Goal: Task Accomplishment & Management: Complete application form

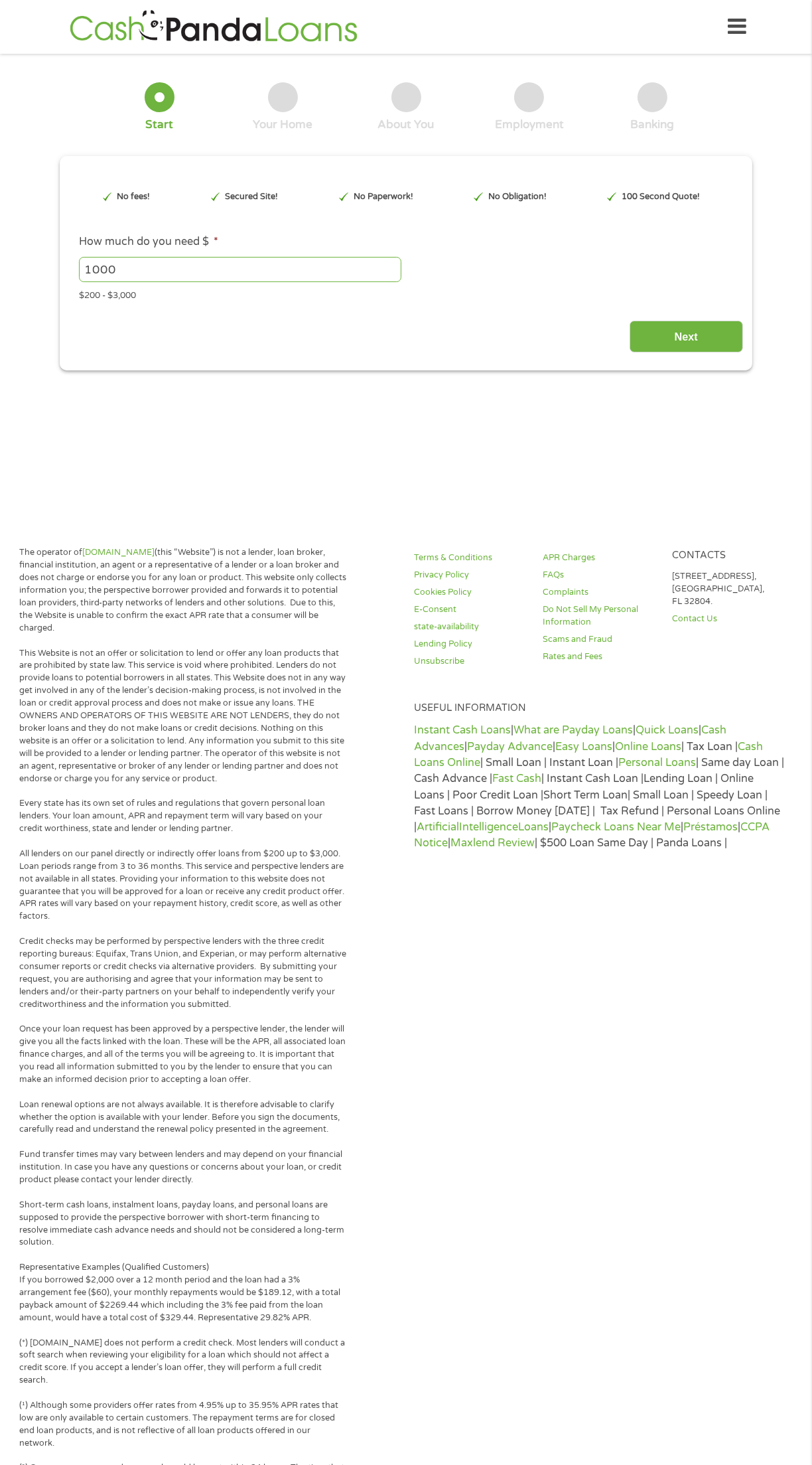
click at [26, 341] on div "1 Start 2 Your Home 3 About You 4 Employment 5 Banking 6 This field is hidden w…" at bounding box center [406, 217] width 812 height 308
click at [667, 350] on input "Next" at bounding box center [686, 336] width 113 height 32
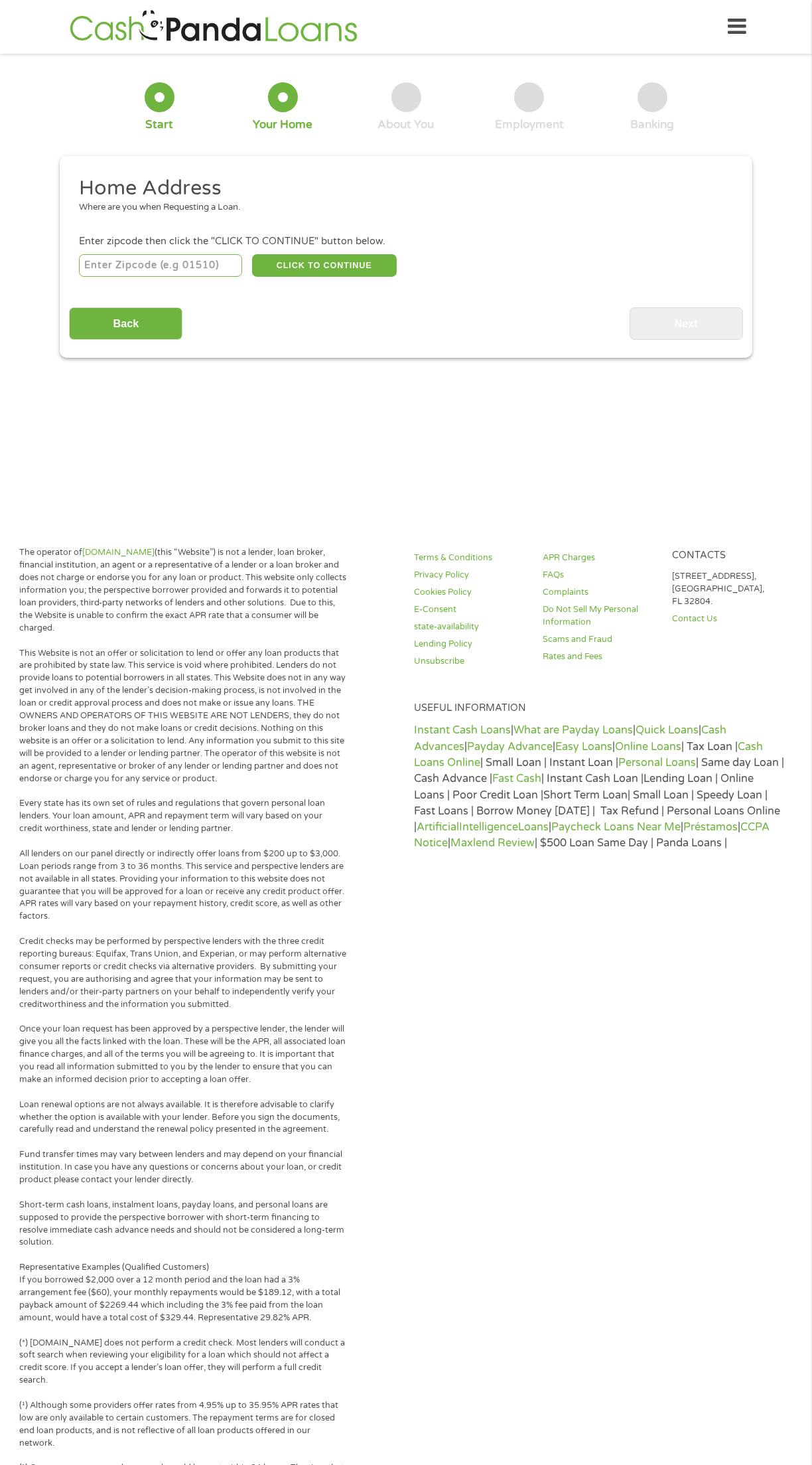
click at [171, 254] on input "number" at bounding box center [160, 266] width 164 height 23
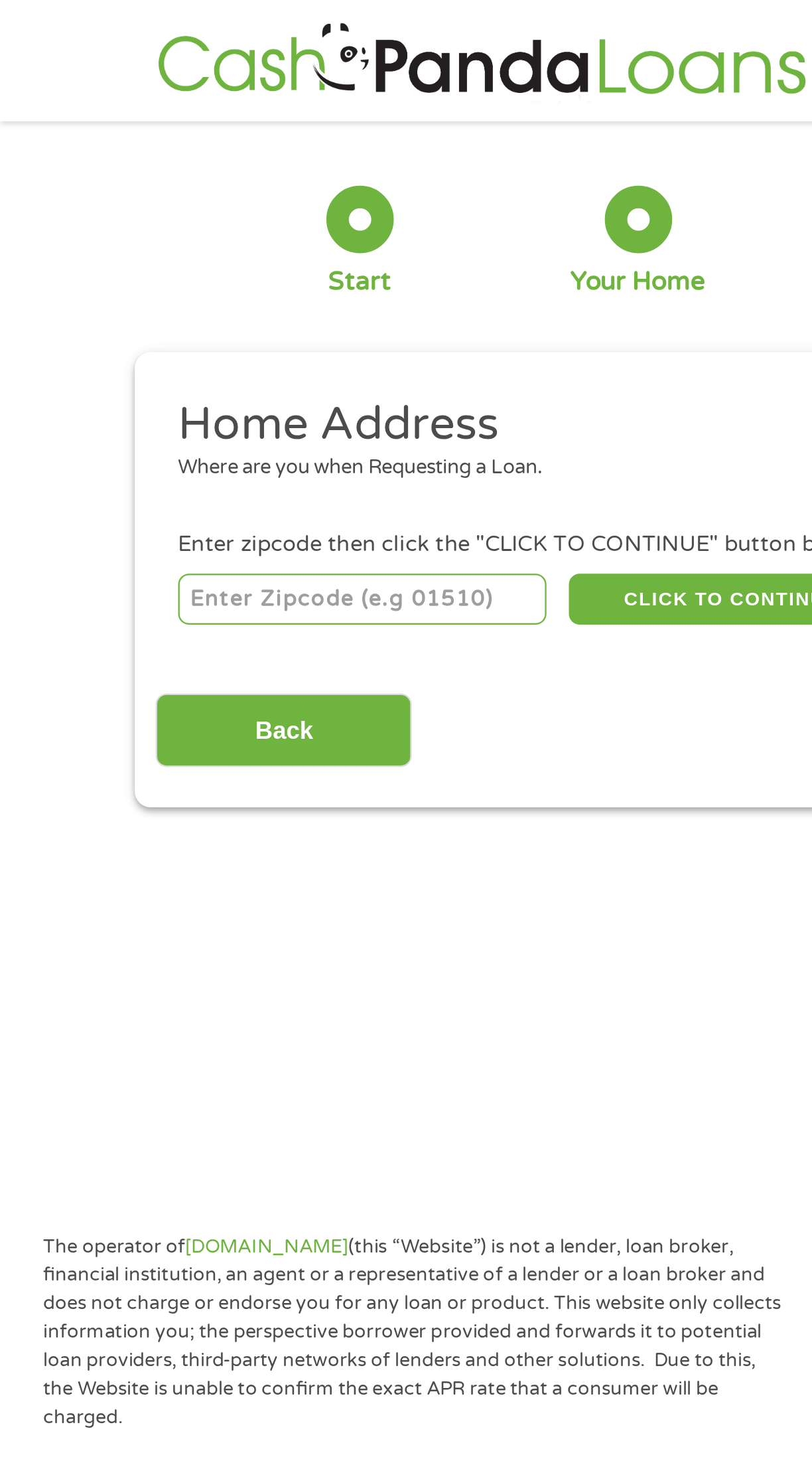
click at [178, 266] on input "number" at bounding box center [160, 266] width 164 height 23
type input "17603"
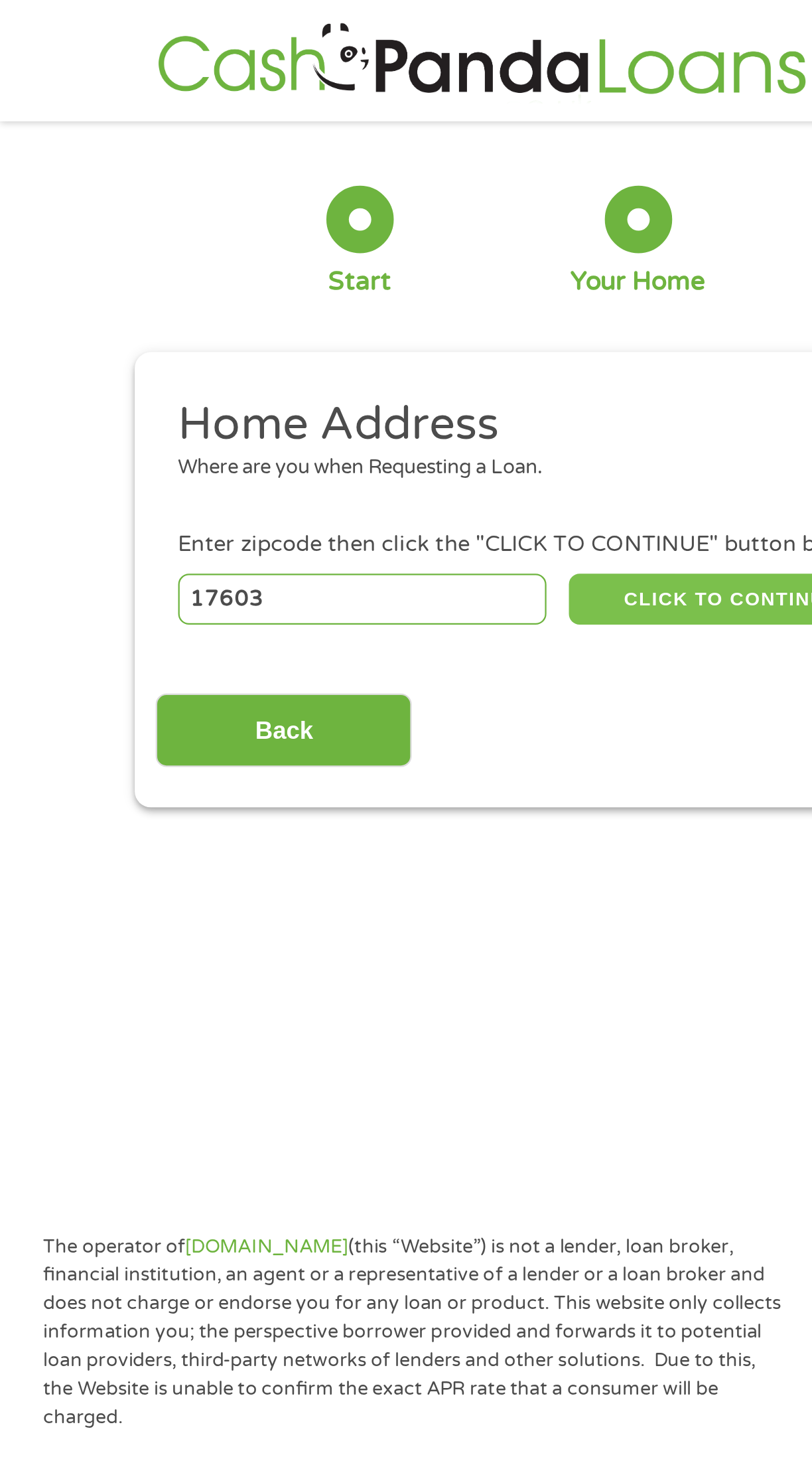
click at [343, 261] on button "CLICK TO CONTINUE" at bounding box center [324, 266] width 145 height 23
type input "17603"
type input "[GEOGRAPHIC_DATA]"
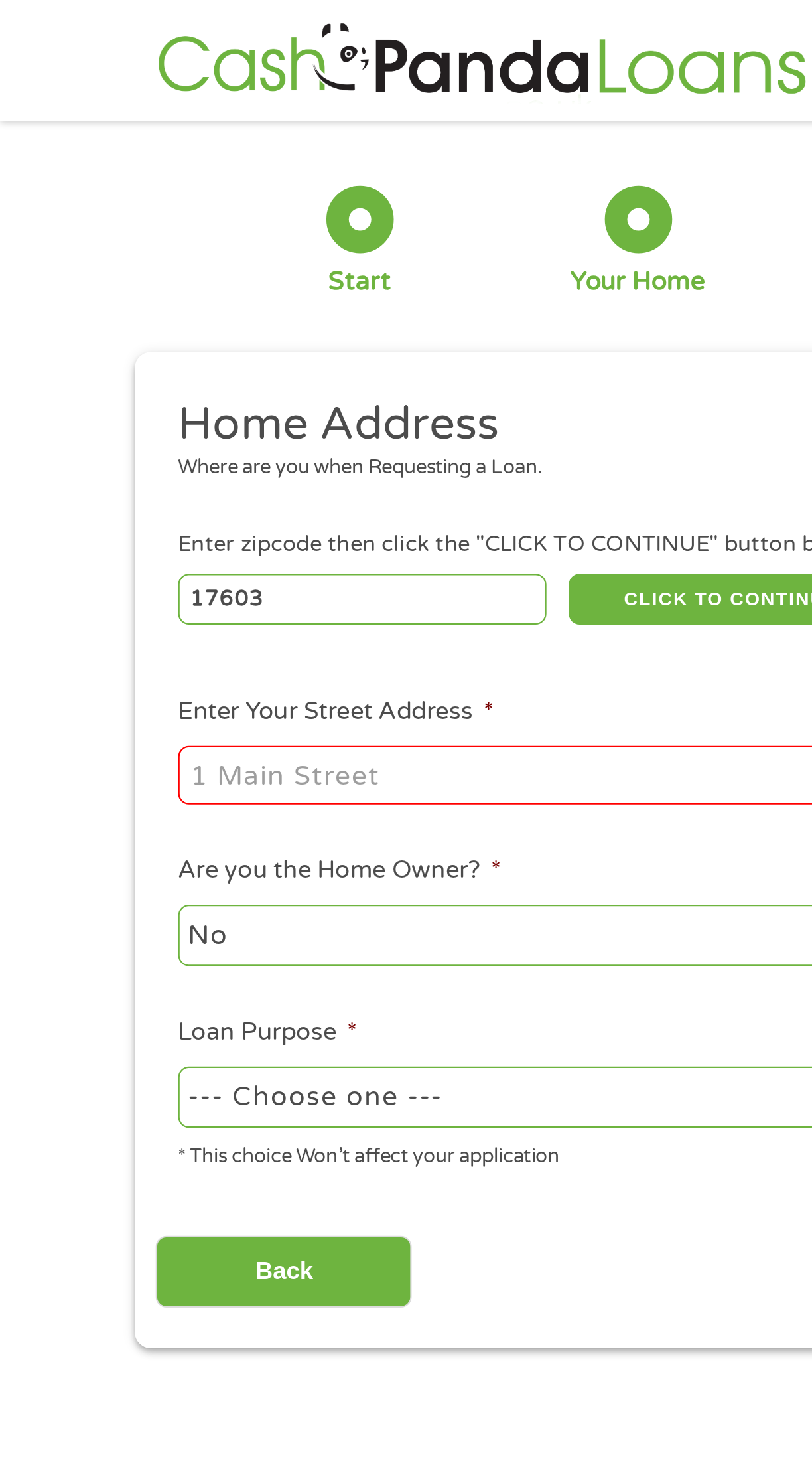
click at [291, 344] on input "Enter Your Street Address *" at bounding box center [238, 344] width 318 height 26
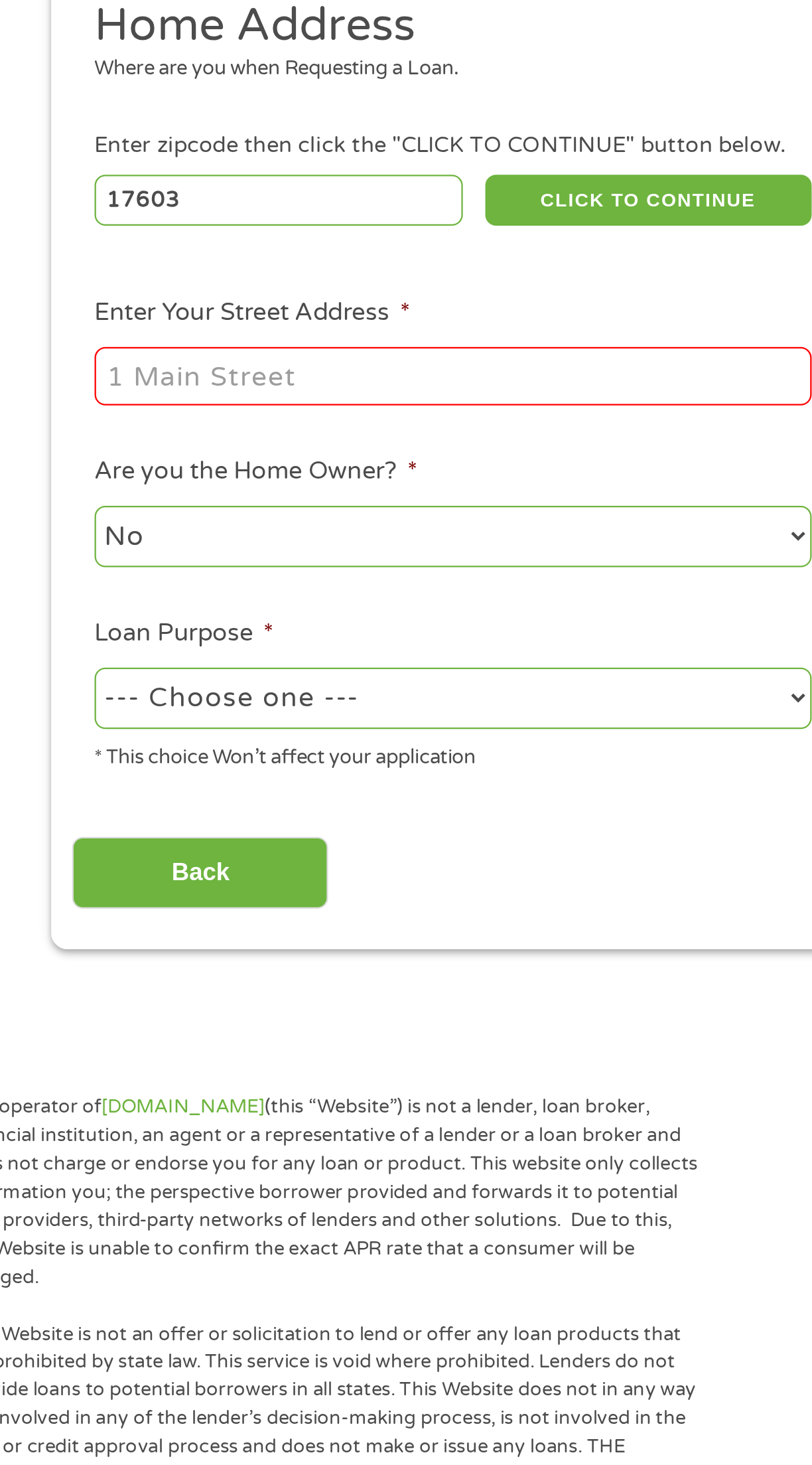
type input "[STREET_ADDRESS]"
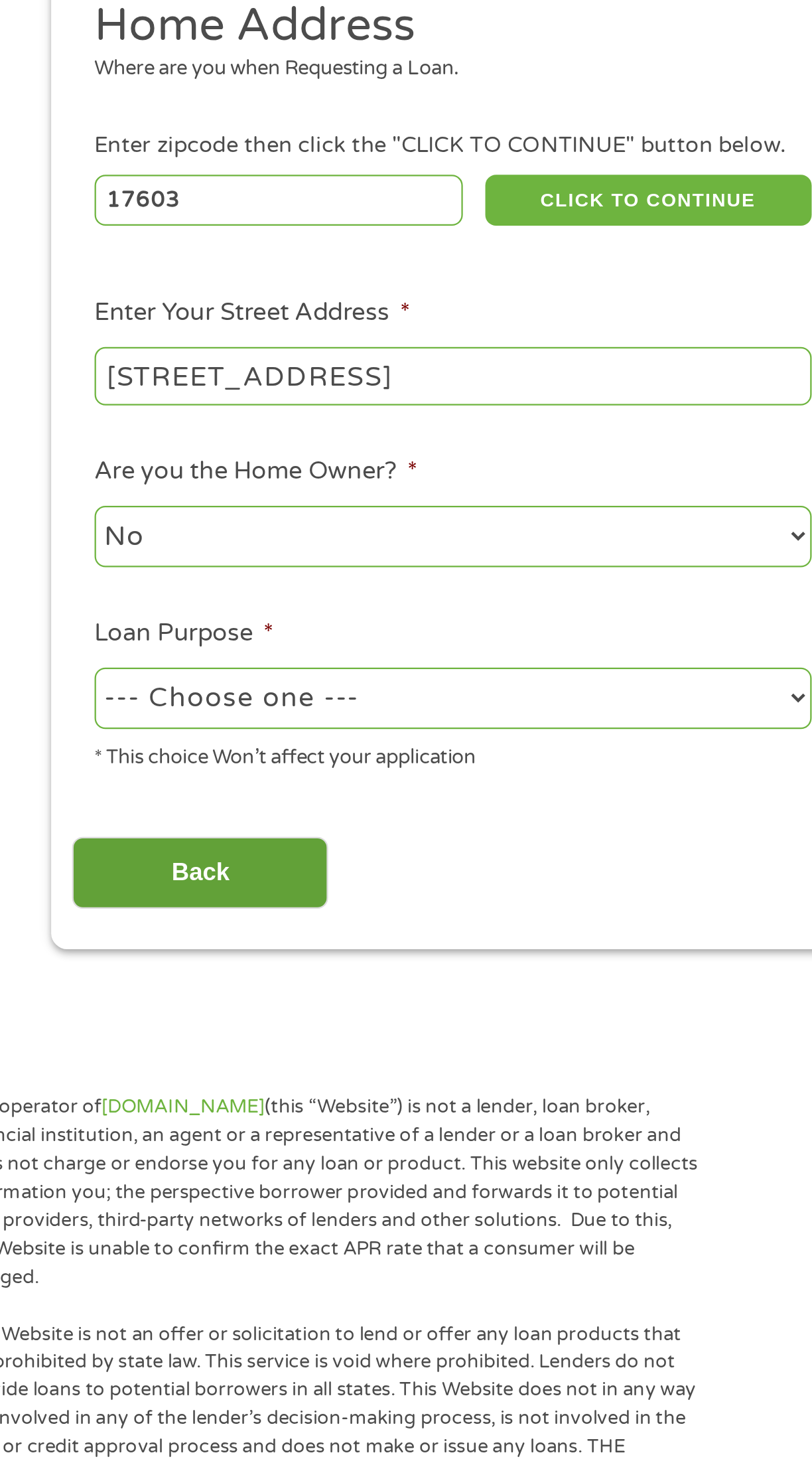
click at [151, 566] on input "Back" at bounding box center [125, 563] width 113 height 32
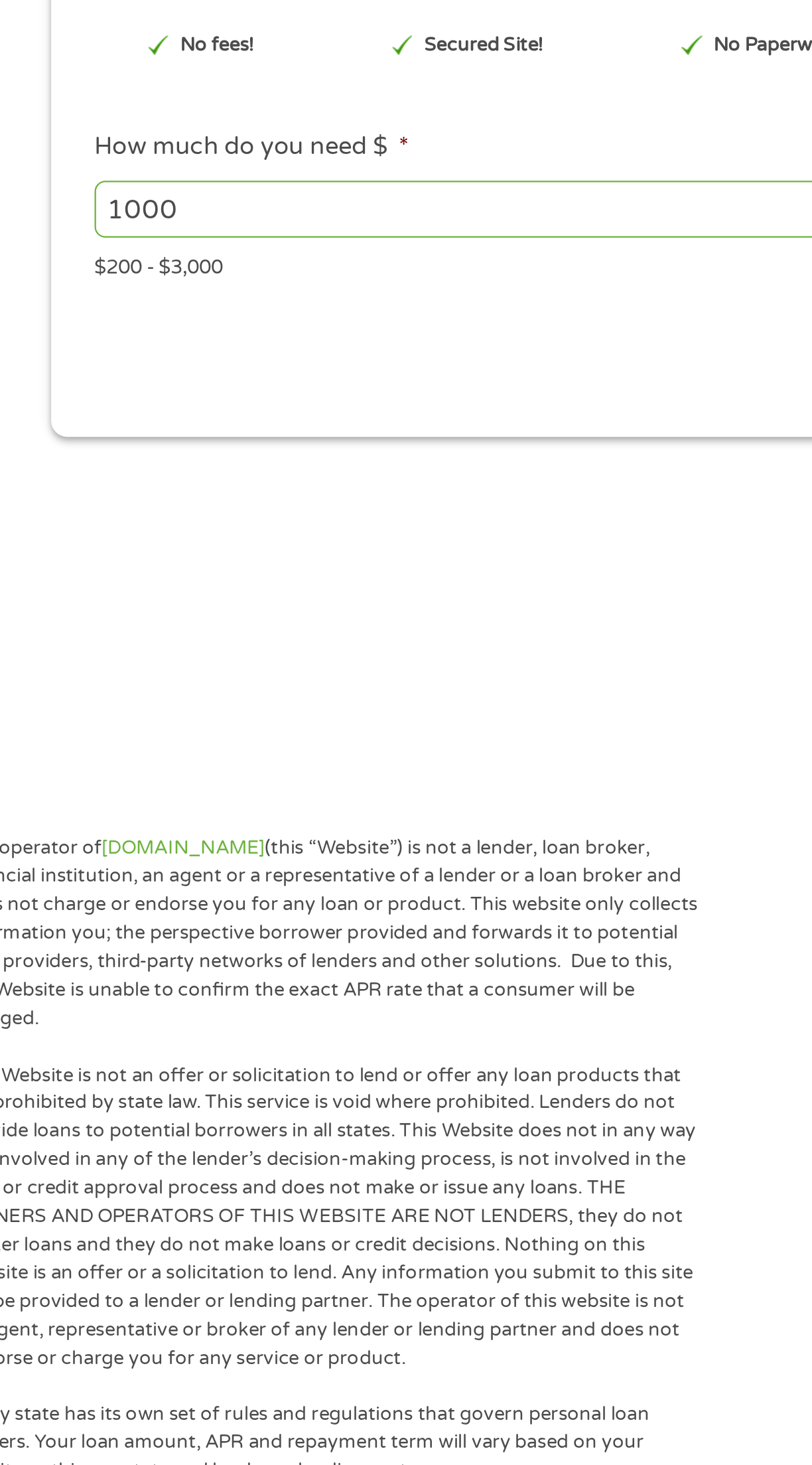
scroll to position [5, 5]
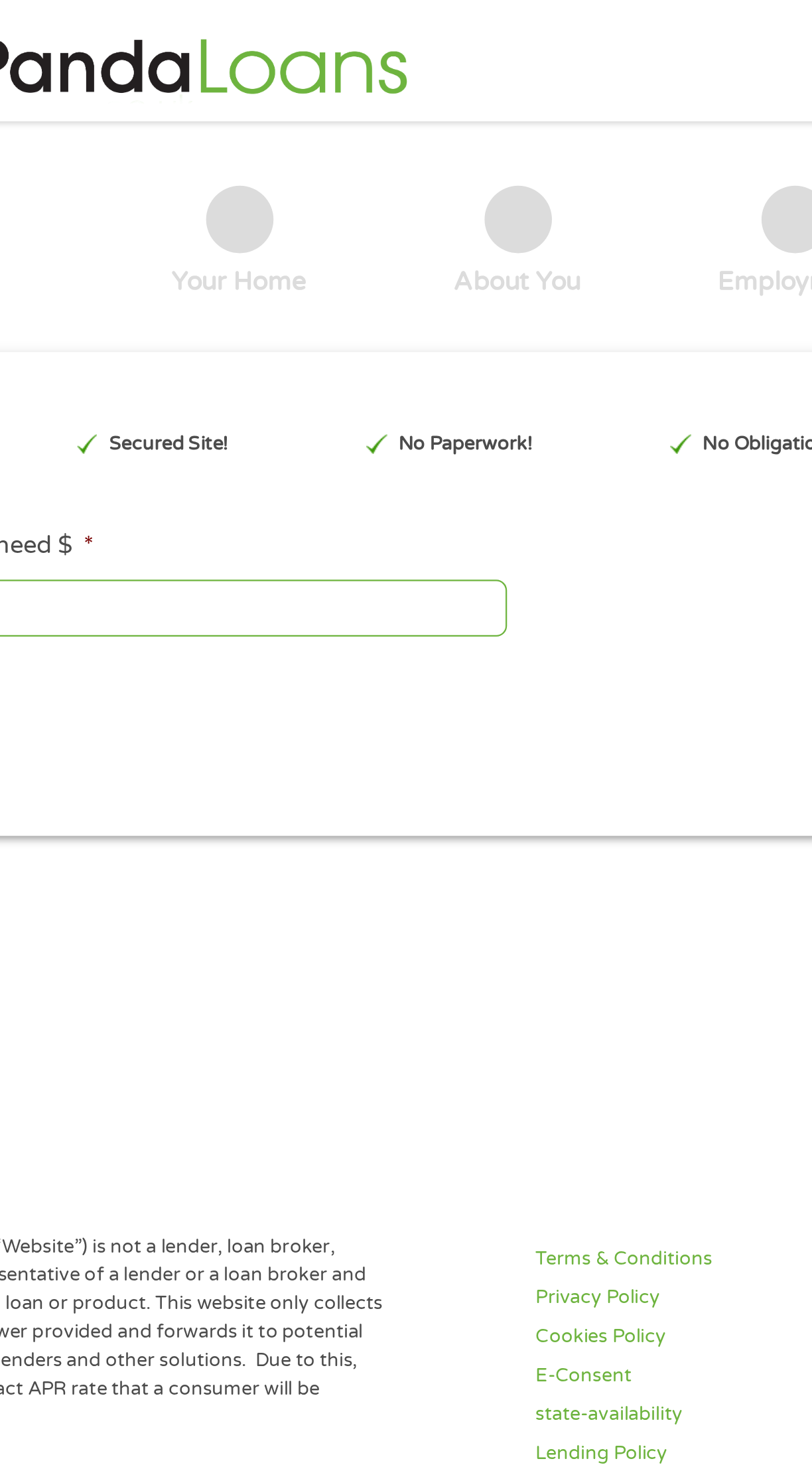
click at [316, 98] on div "2 Your Home" at bounding box center [283, 107] width 124 height 50
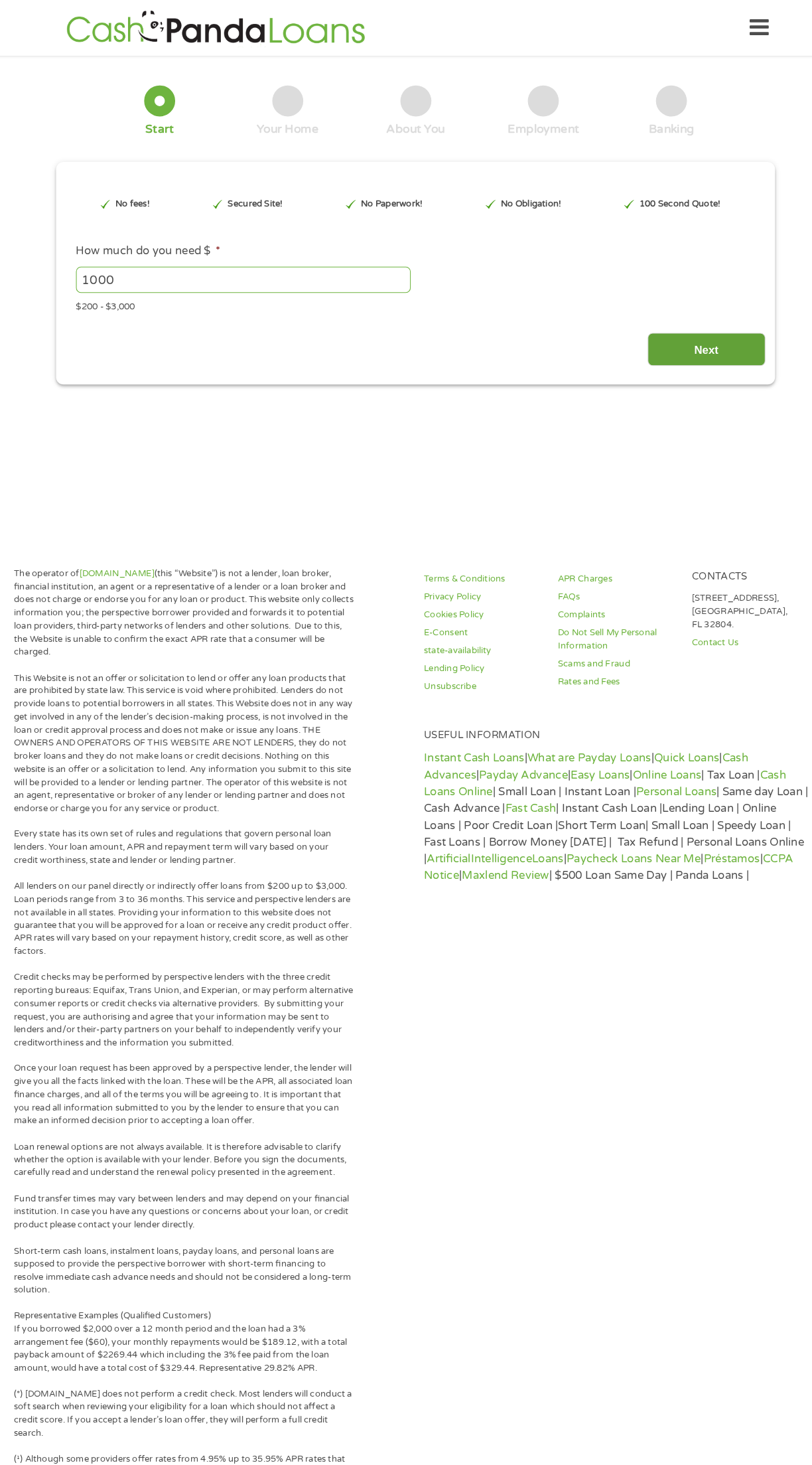
click at [709, 325] on input "Next" at bounding box center [686, 336] width 113 height 32
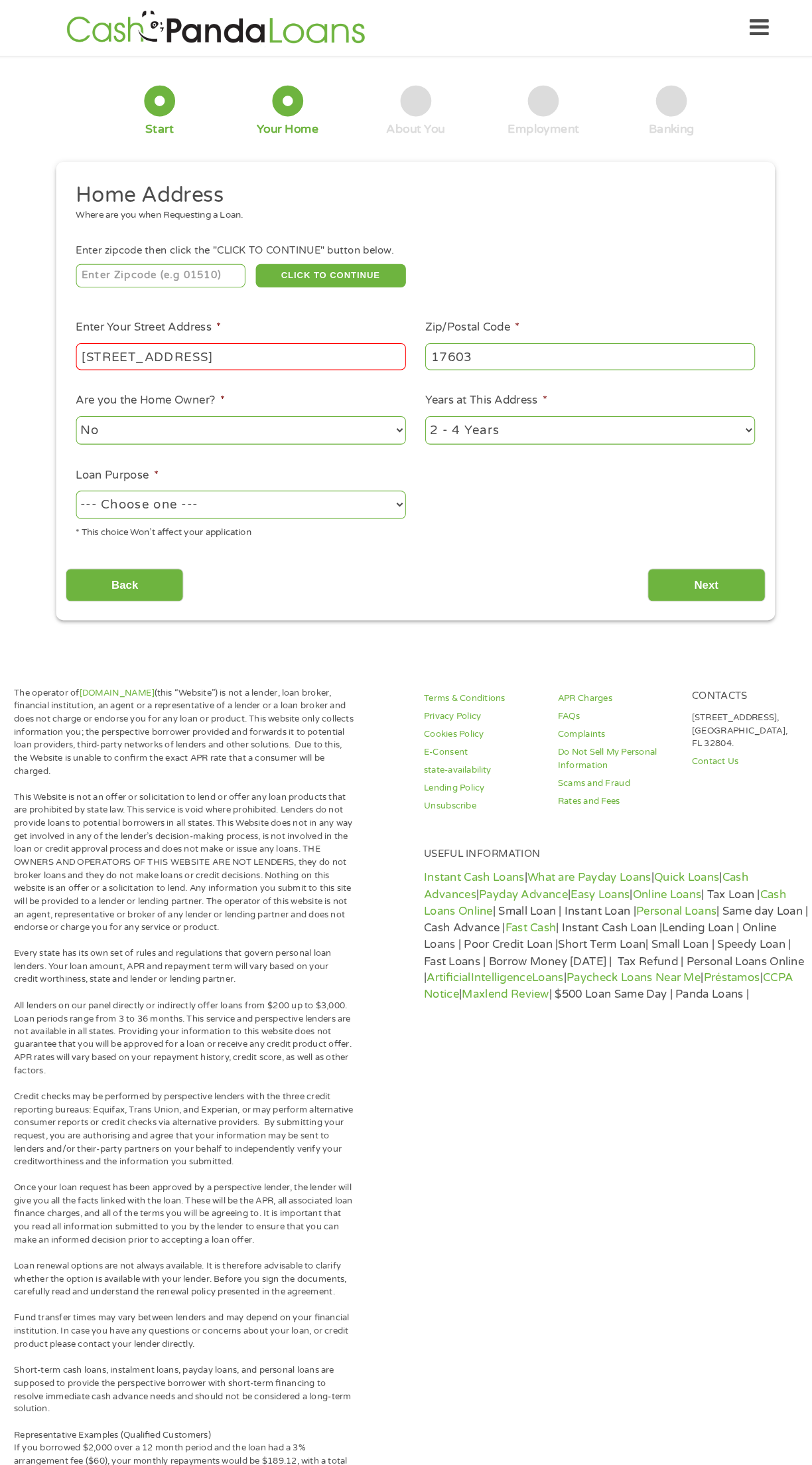
click at [159, 344] on input "[STREET_ADDRESS]" at bounding box center [238, 344] width 318 height 26
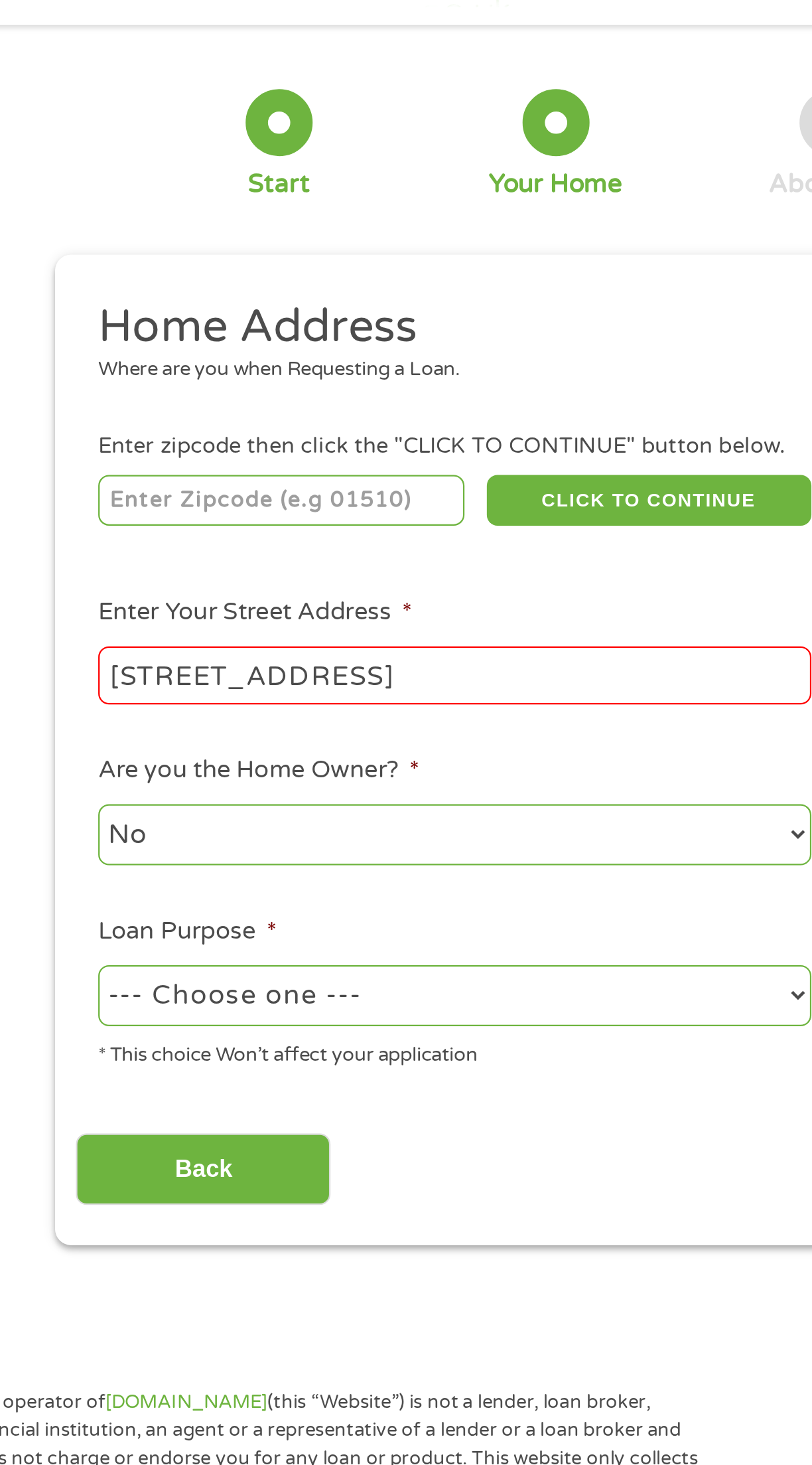
type input "17603"
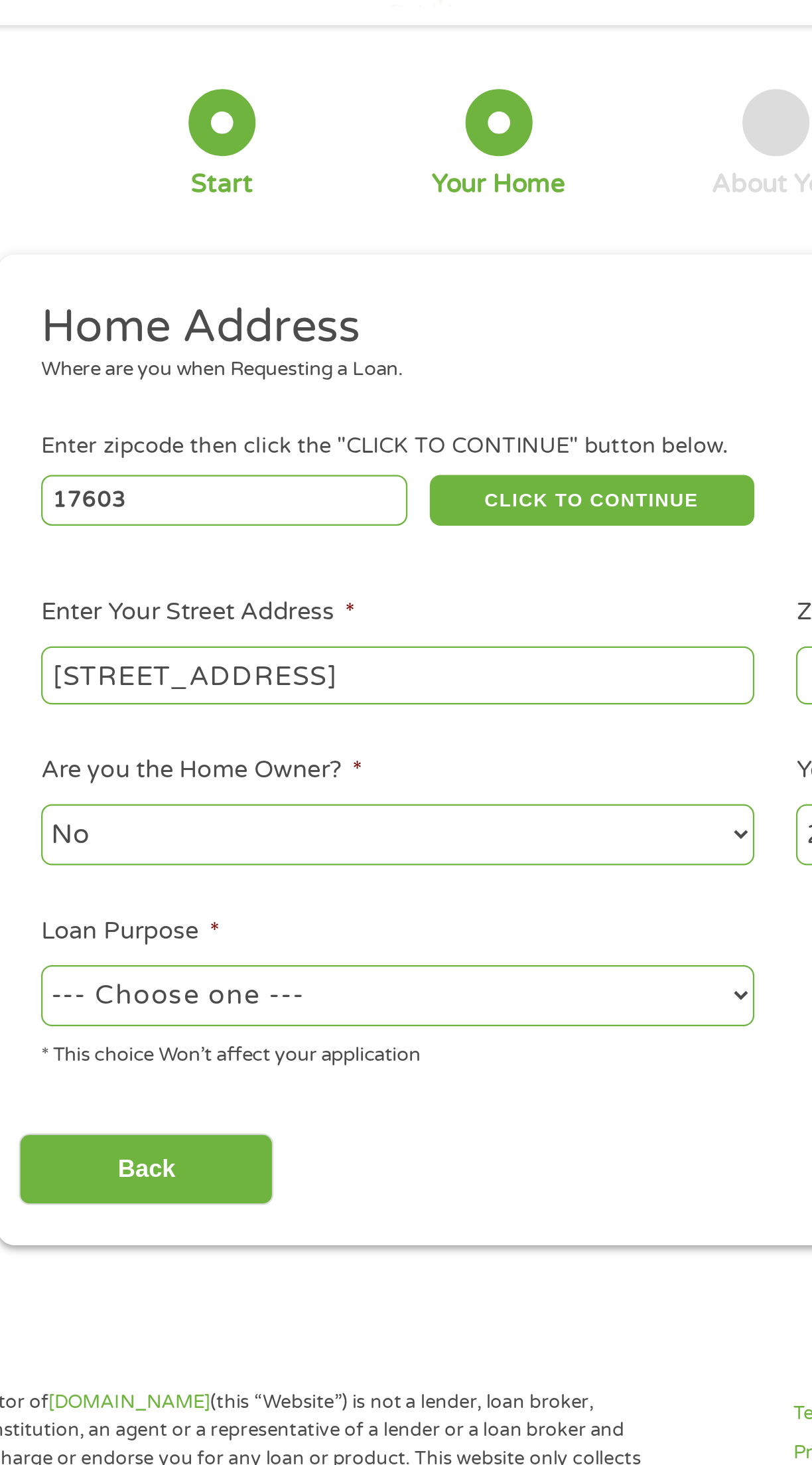
click at [327, 493] on select "--- Choose one --- Pay Bills Debt Consolidation Home Improvement Major Purchase…" at bounding box center [238, 486] width 318 height 27
select select "shorttermcash"
click at [79, 474] on select "--- Choose one --- Pay Bills Debt Consolidation Home Improvement Major Purchase…" at bounding box center [238, 486] width 318 height 27
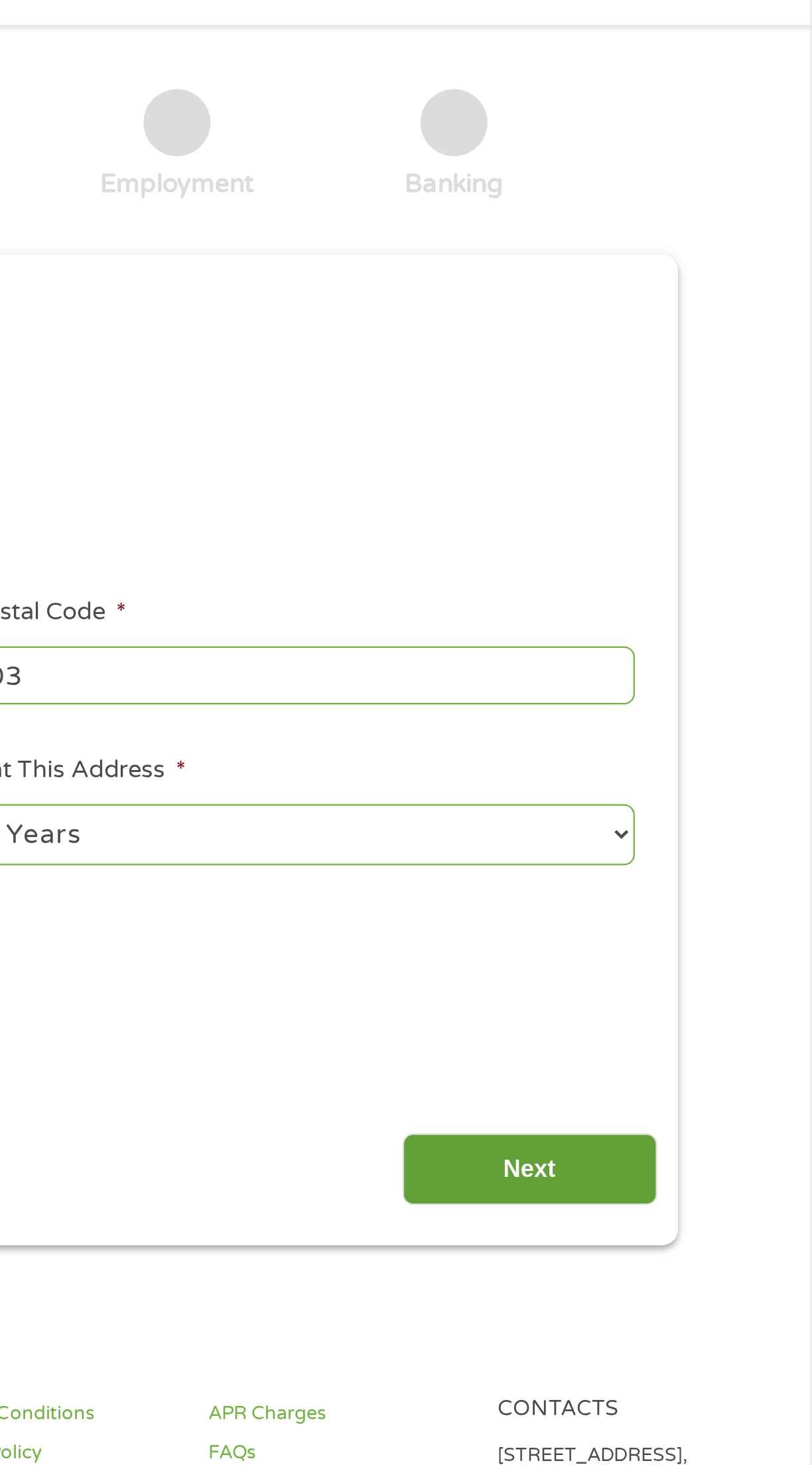
click at [711, 553] on input "Next" at bounding box center [686, 563] width 113 height 32
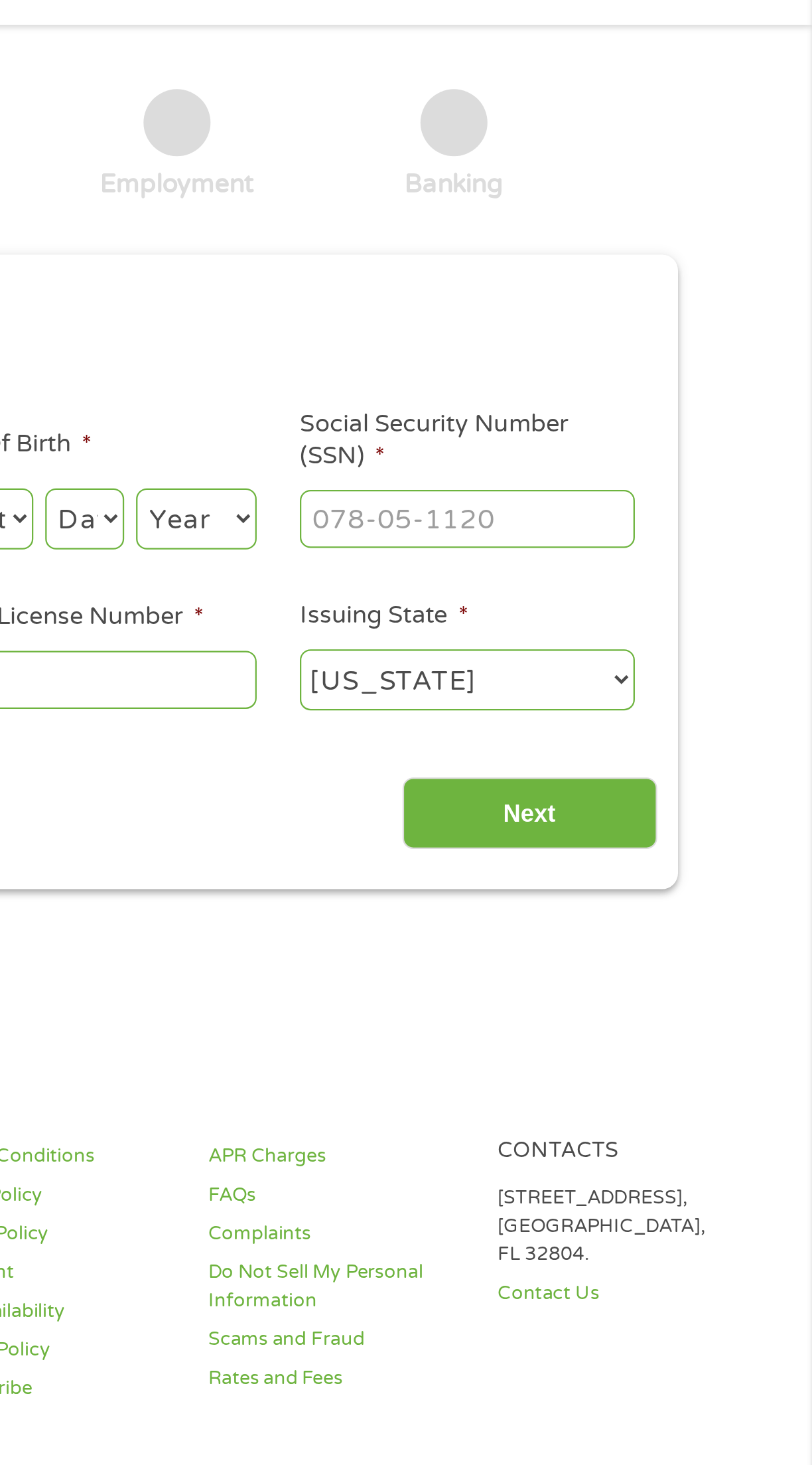
click at [717, 269] on input "Social Security Number (SSN) *" at bounding box center [658, 274] width 149 height 26
type input "177-80-6947"
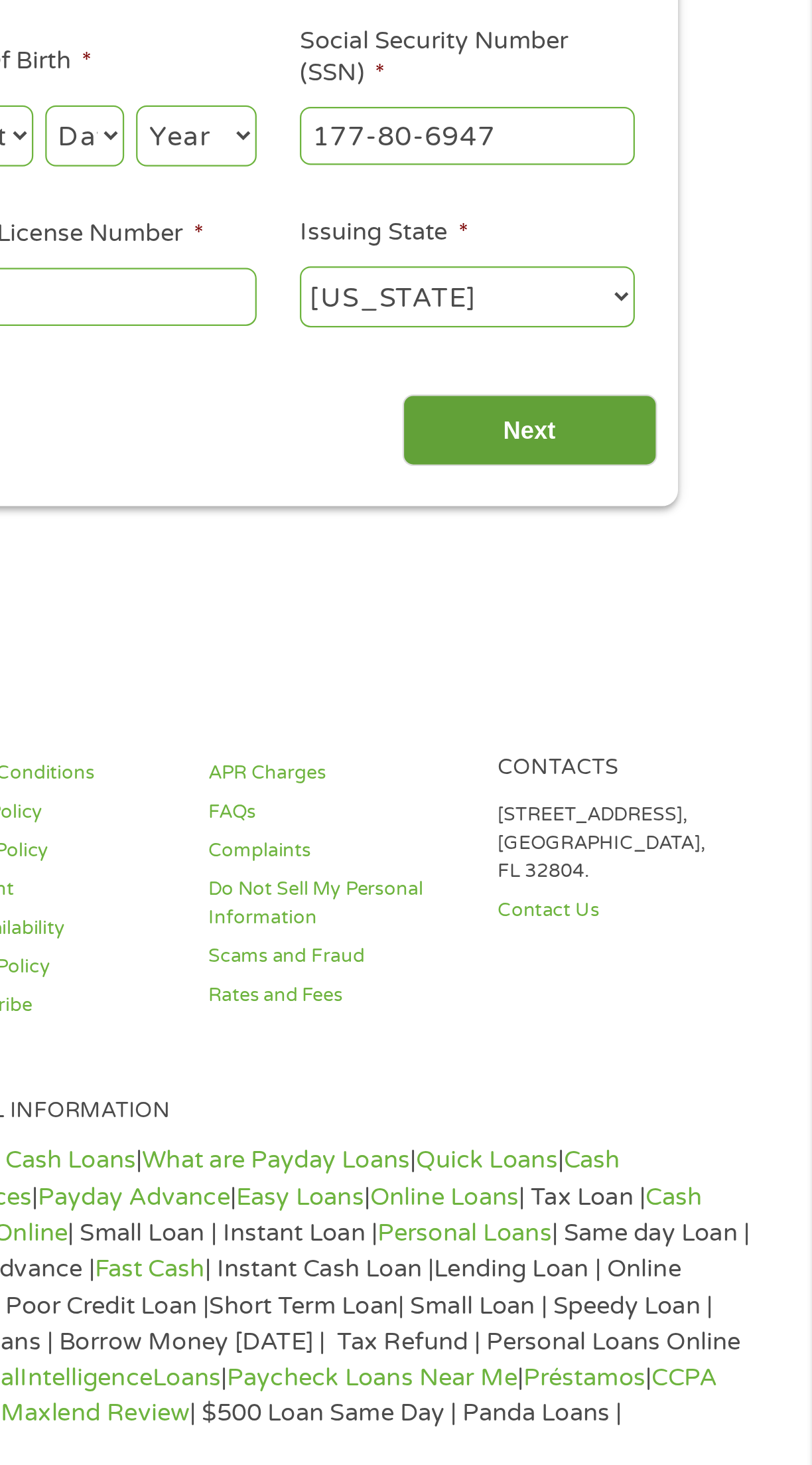
click at [731, 408] on input "Next" at bounding box center [686, 404] width 113 height 32
